Goal: Task Accomplishment & Management: Use online tool/utility

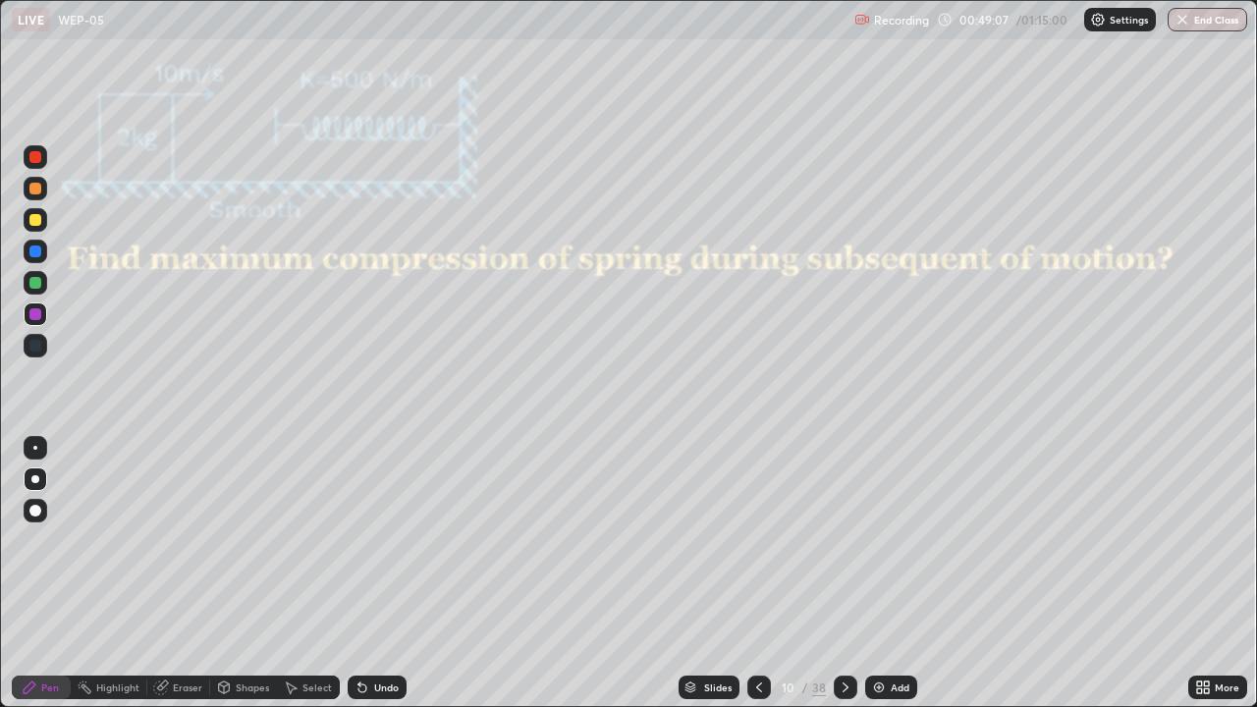
scroll to position [707, 1257]
click at [35, 158] on div at bounding box center [35, 157] width 12 height 12
click at [380, 688] on div "Undo" at bounding box center [386, 688] width 25 height 10
click at [381, 690] on div "Undo" at bounding box center [386, 688] width 25 height 10
click at [380, 690] on div "Undo" at bounding box center [386, 688] width 25 height 10
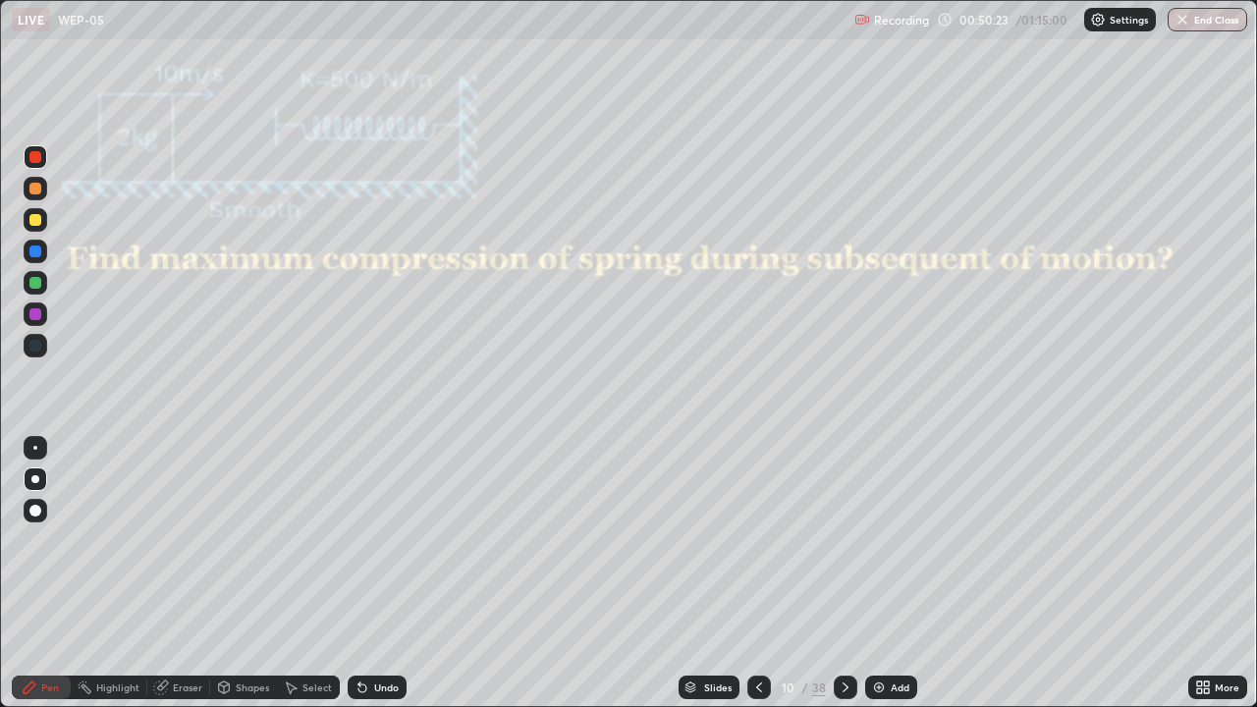
click at [381, 688] on div "Undo" at bounding box center [386, 688] width 25 height 10
click at [33, 309] on div at bounding box center [35, 314] width 12 height 12
click at [843, 687] on icon at bounding box center [846, 688] width 16 height 16
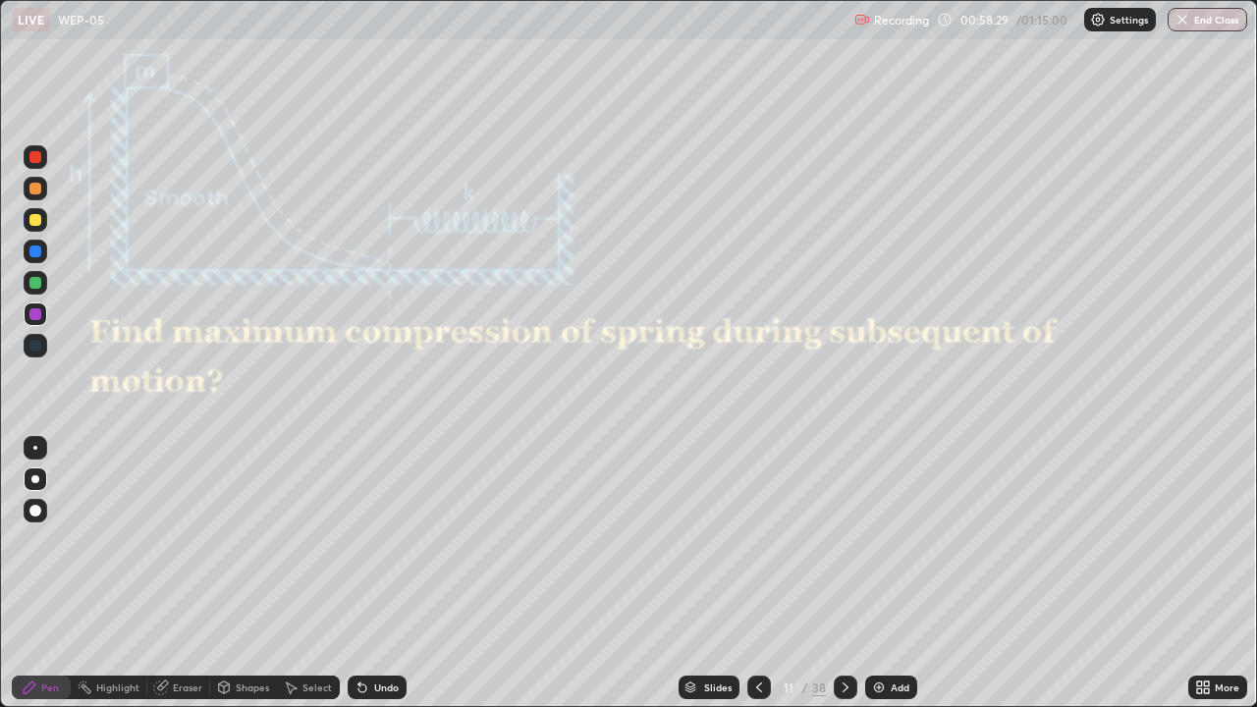
click at [40, 225] on div at bounding box center [36, 220] width 24 height 24
click at [35, 158] on div at bounding box center [35, 157] width 12 height 12
click at [375, 685] on div "Undo" at bounding box center [386, 688] width 25 height 10
click at [374, 680] on div "Undo" at bounding box center [377, 688] width 59 height 24
click at [754, 686] on icon at bounding box center [759, 688] width 16 height 16
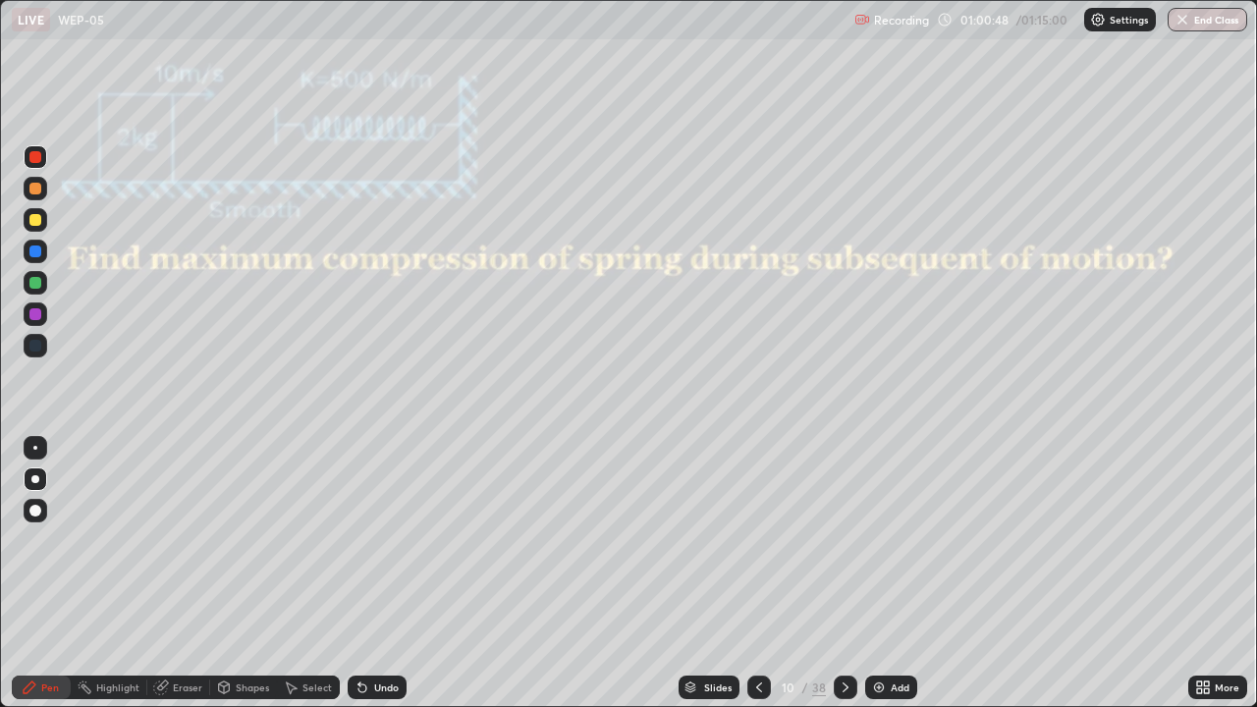
click at [843, 687] on icon at bounding box center [846, 688] width 16 height 16
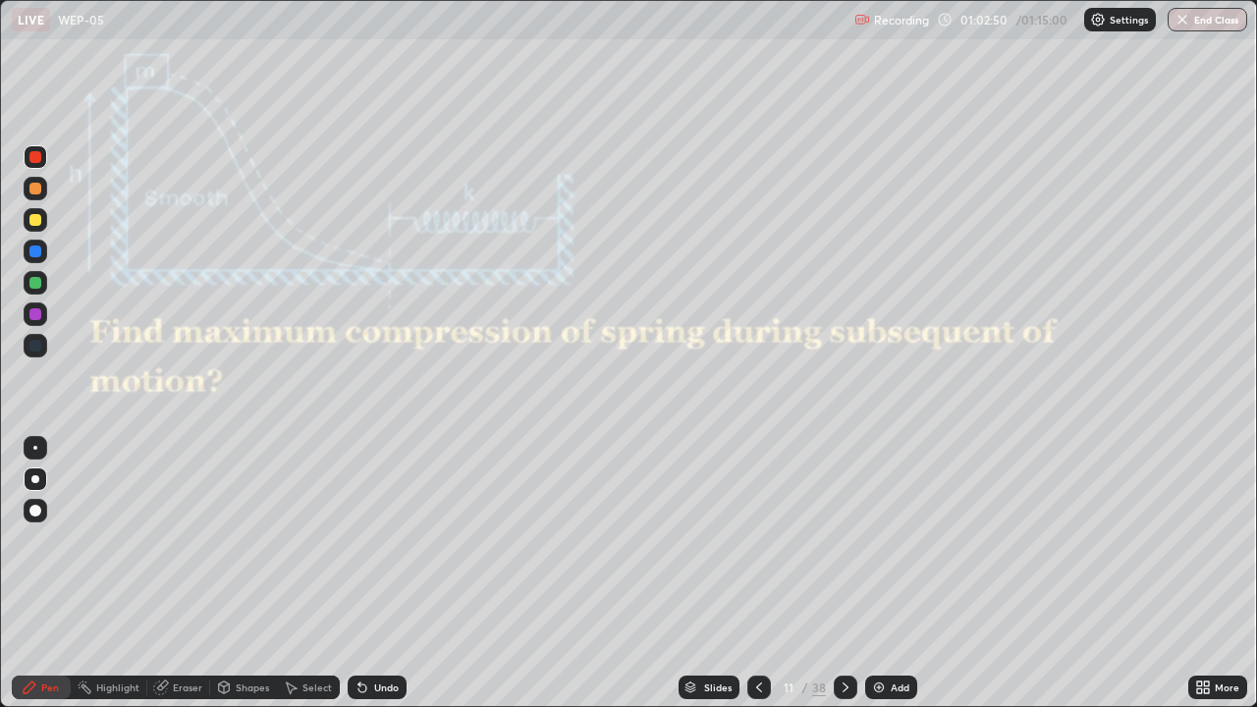
click at [843, 687] on icon at bounding box center [846, 688] width 16 height 16
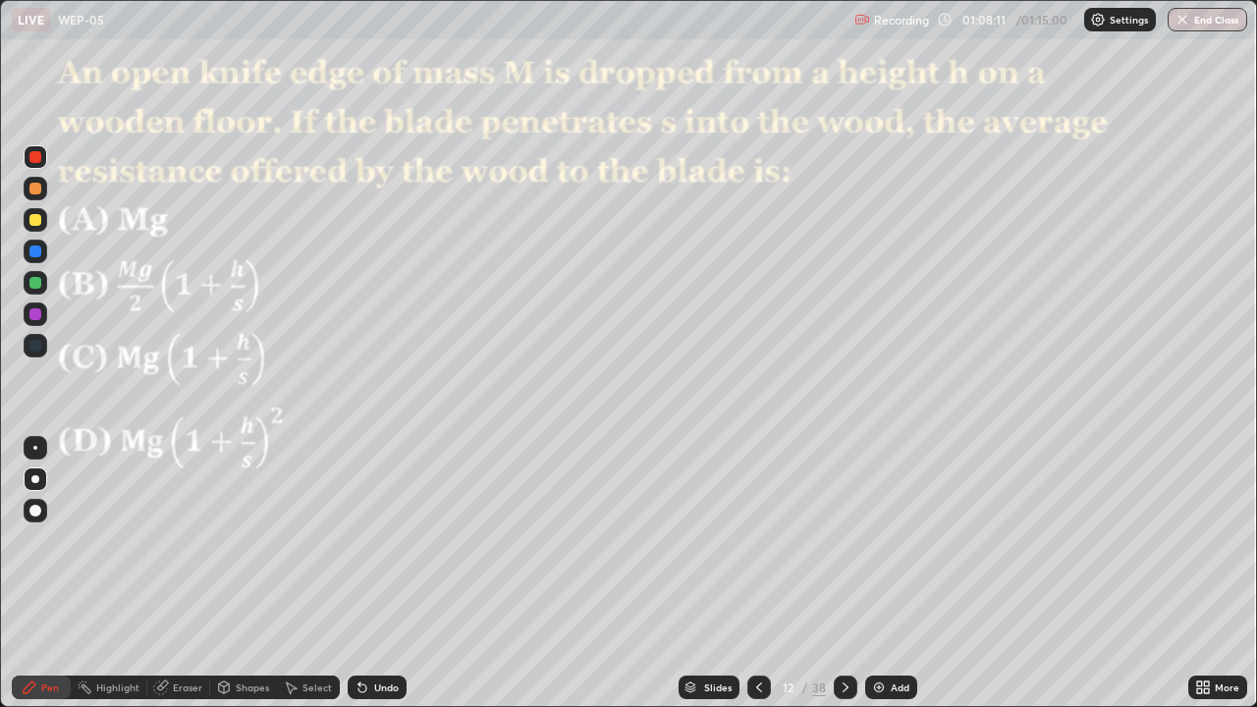
click at [173, 688] on div "Eraser" at bounding box center [187, 688] width 29 height 10
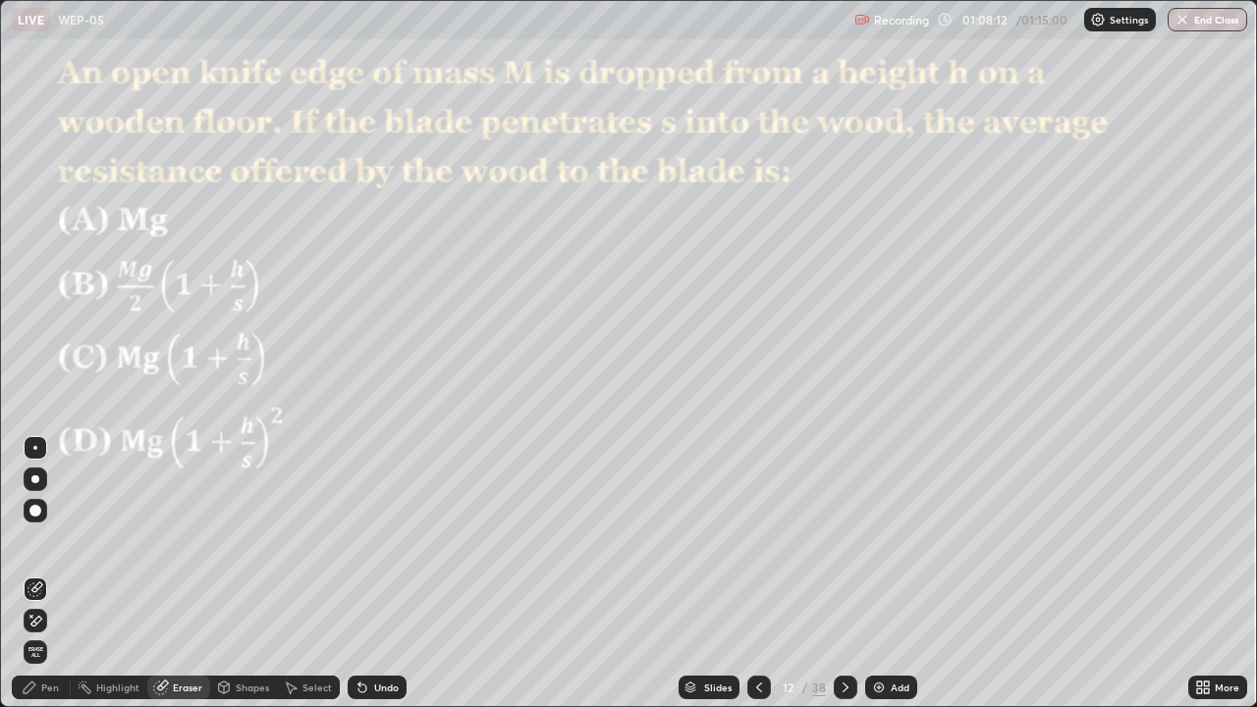
click at [37, 593] on icon at bounding box center [35, 589] width 16 height 16
click at [63, 687] on div "Pen" at bounding box center [41, 688] width 59 height 24
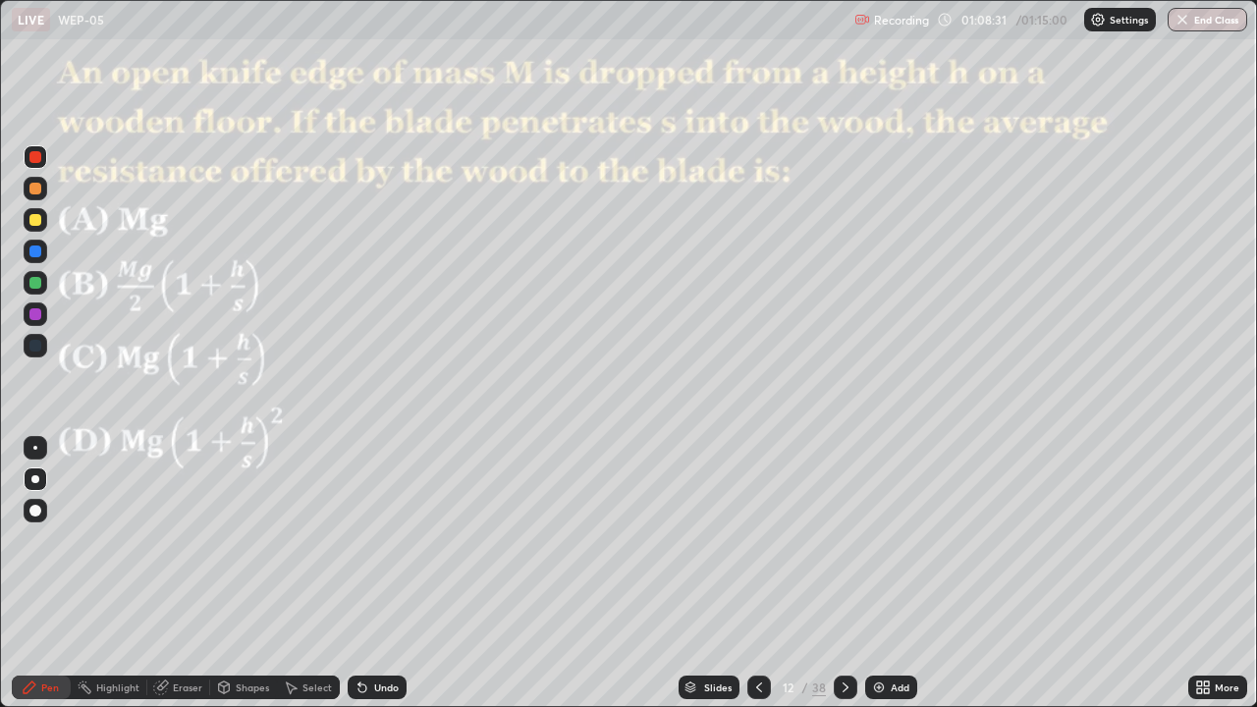
click at [177, 688] on div "Eraser" at bounding box center [187, 688] width 29 height 10
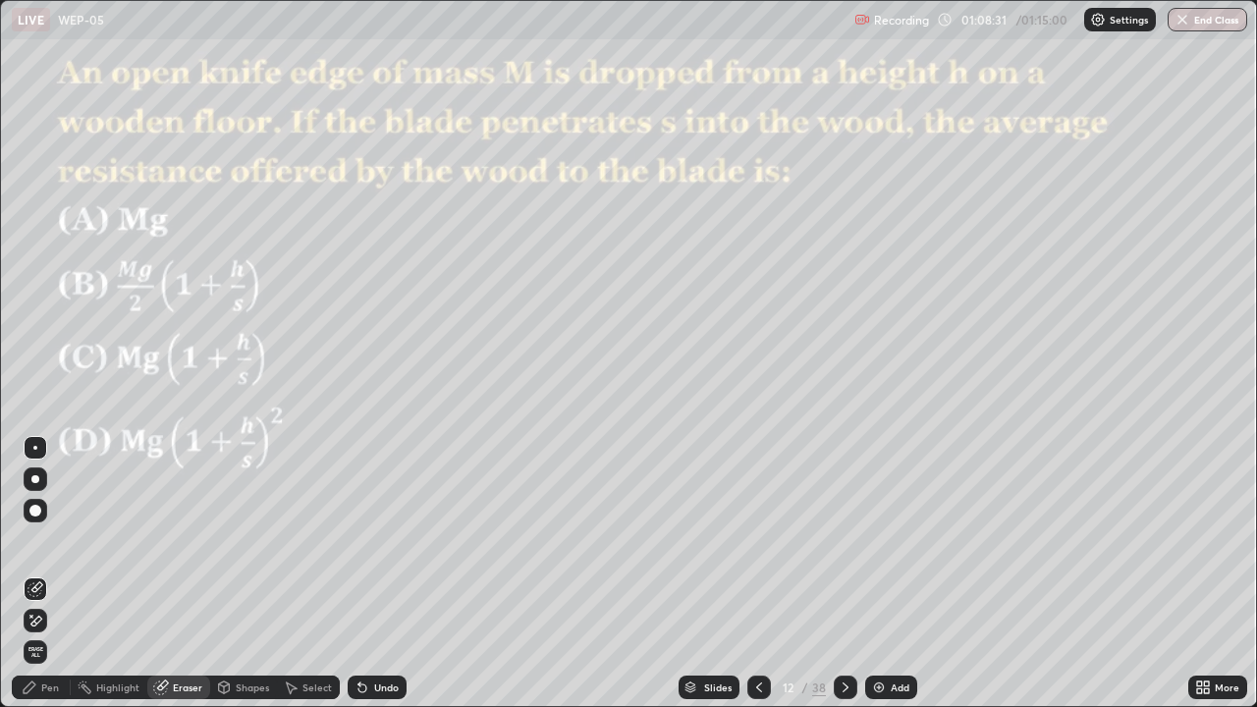
click at [43, 586] on div at bounding box center [36, 589] width 24 height 24
click at [169, 696] on div "Eraser" at bounding box center [178, 688] width 63 height 24
click at [37, 620] on icon at bounding box center [35, 621] width 16 height 17
click at [48, 694] on div "Pen" at bounding box center [41, 688] width 59 height 24
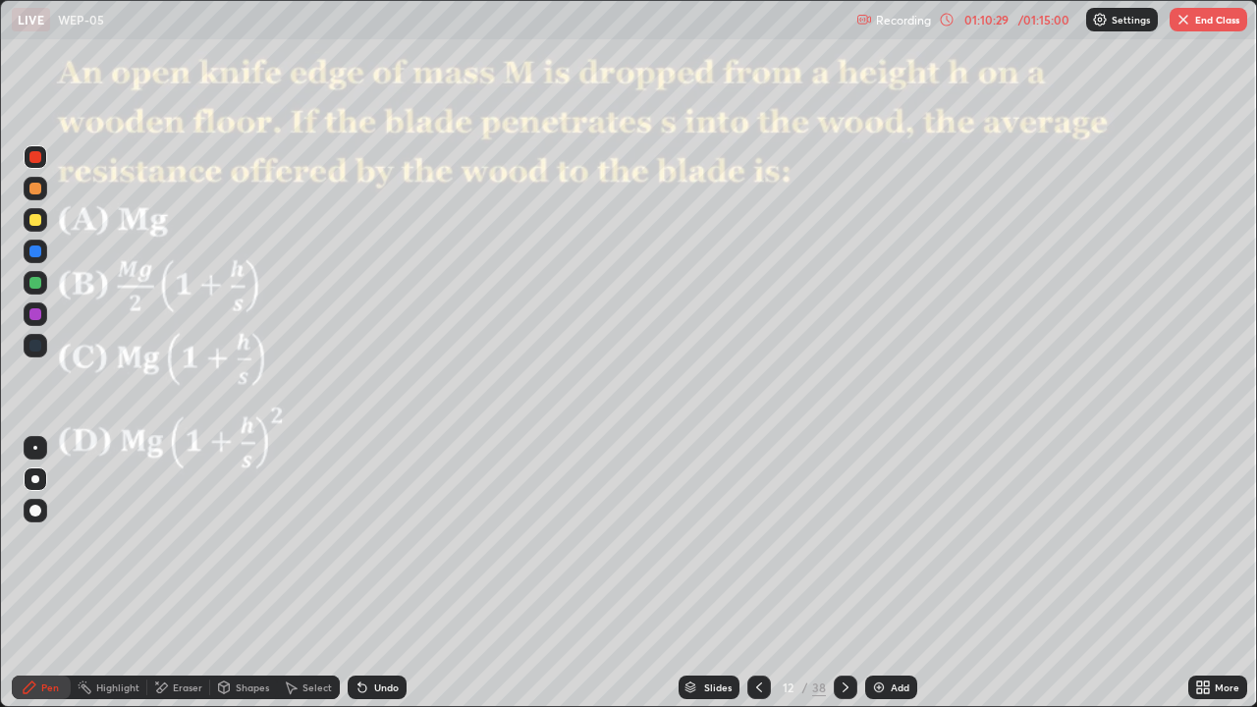
click at [843, 687] on icon at bounding box center [846, 688] width 16 height 16
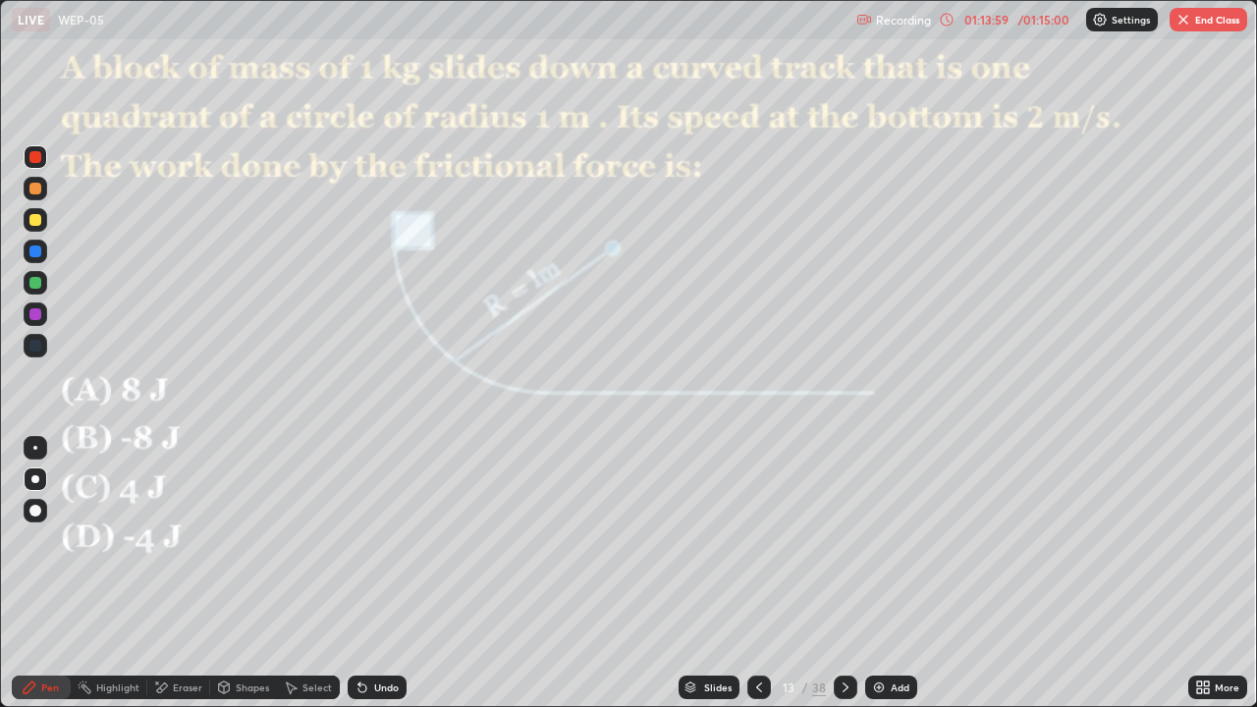
click at [1195, 24] on button "End Class" at bounding box center [1209, 20] width 78 height 24
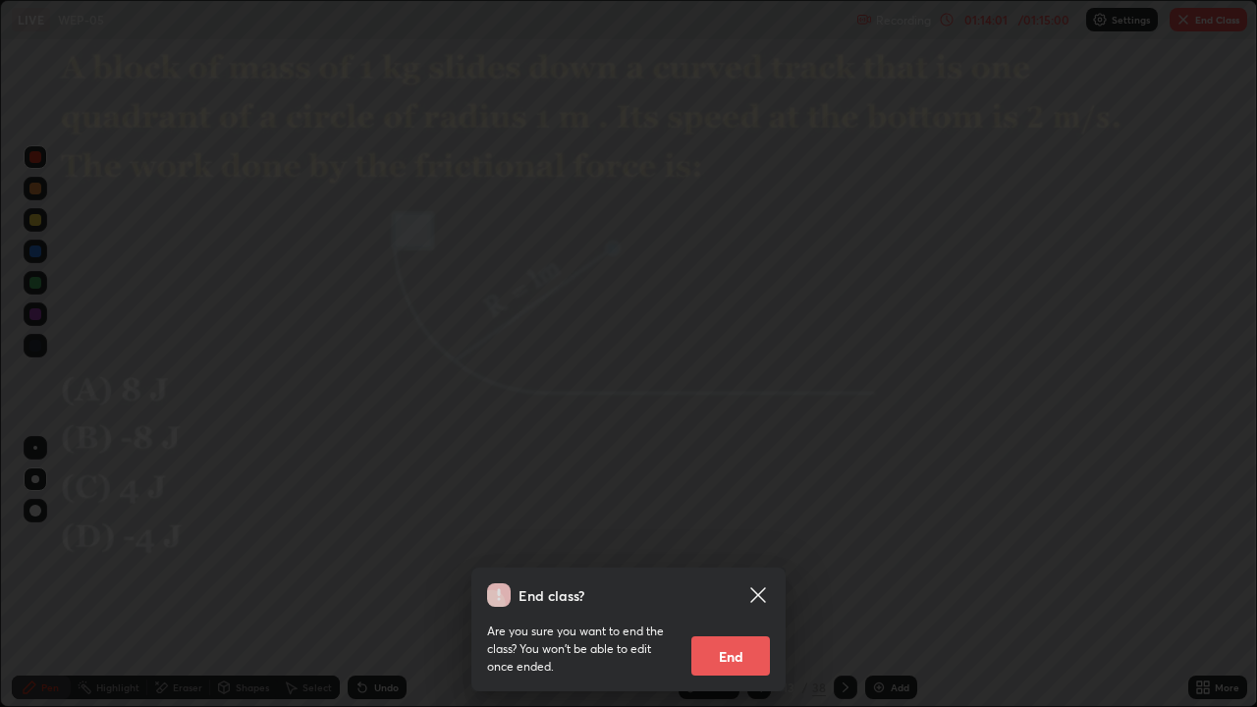
click at [745, 654] on button "End" at bounding box center [730, 655] width 79 height 39
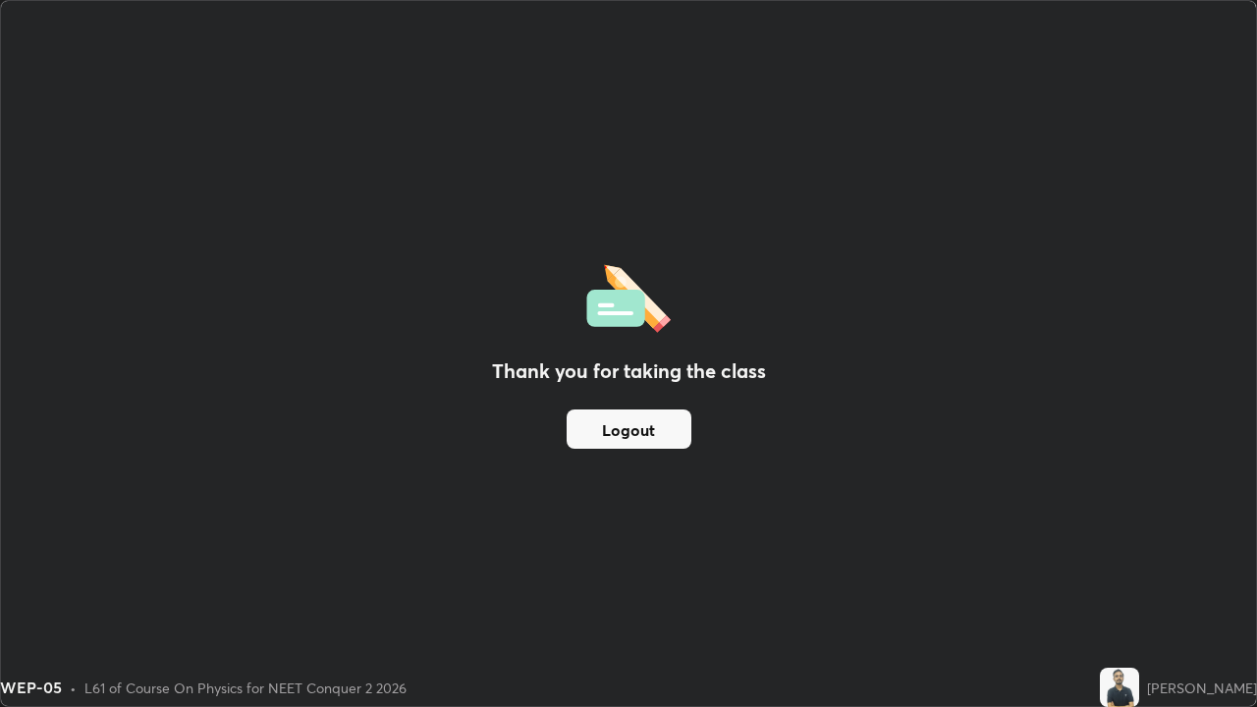
click at [644, 426] on button "Logout" at bounding box center [629, 429] width 125 height 39
